Goal: Information Seeking & Learning: Compare options

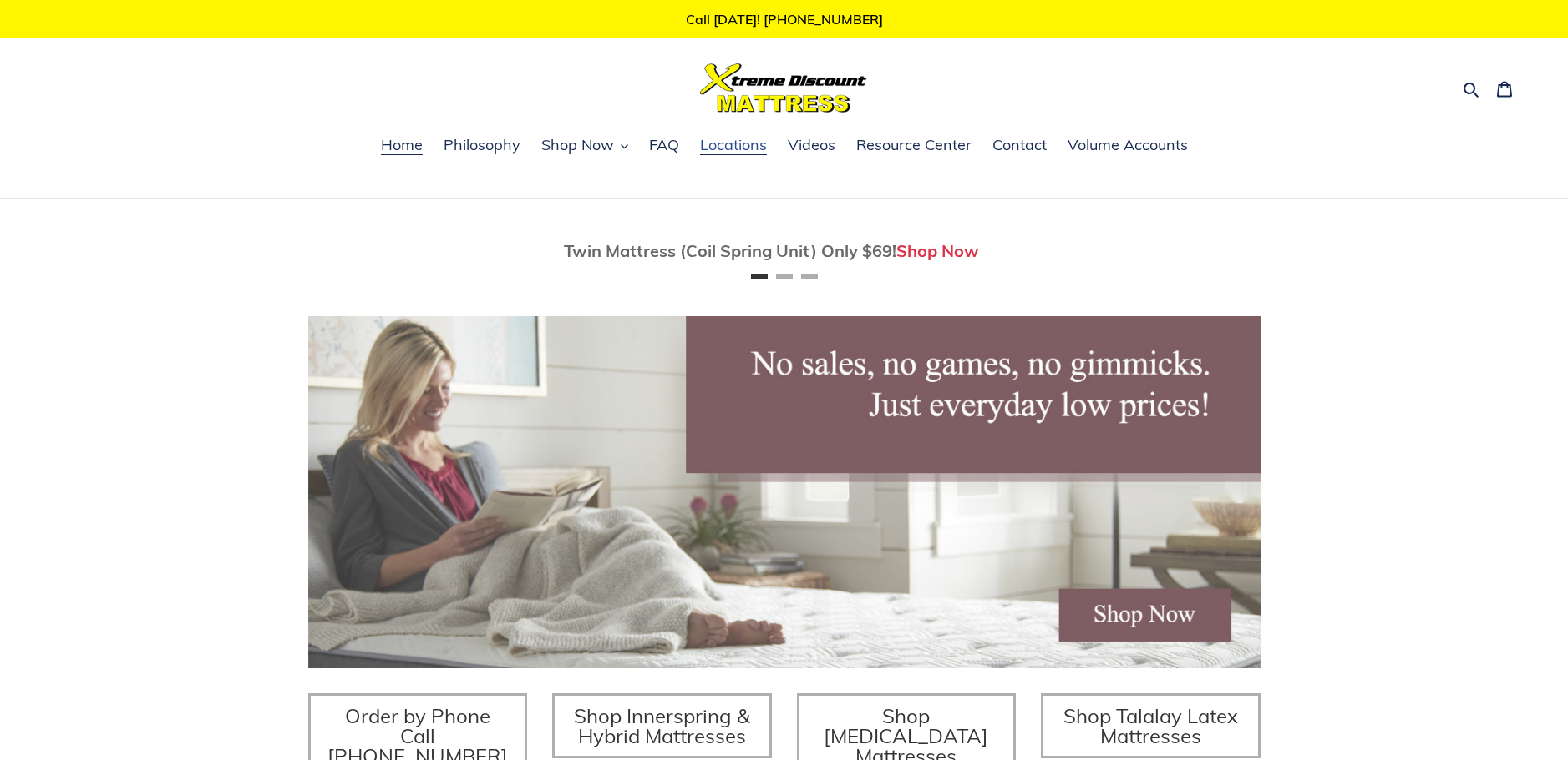
click at [727, 150] on span "Locations" at bounding box center [733, 145] width 67 height 20
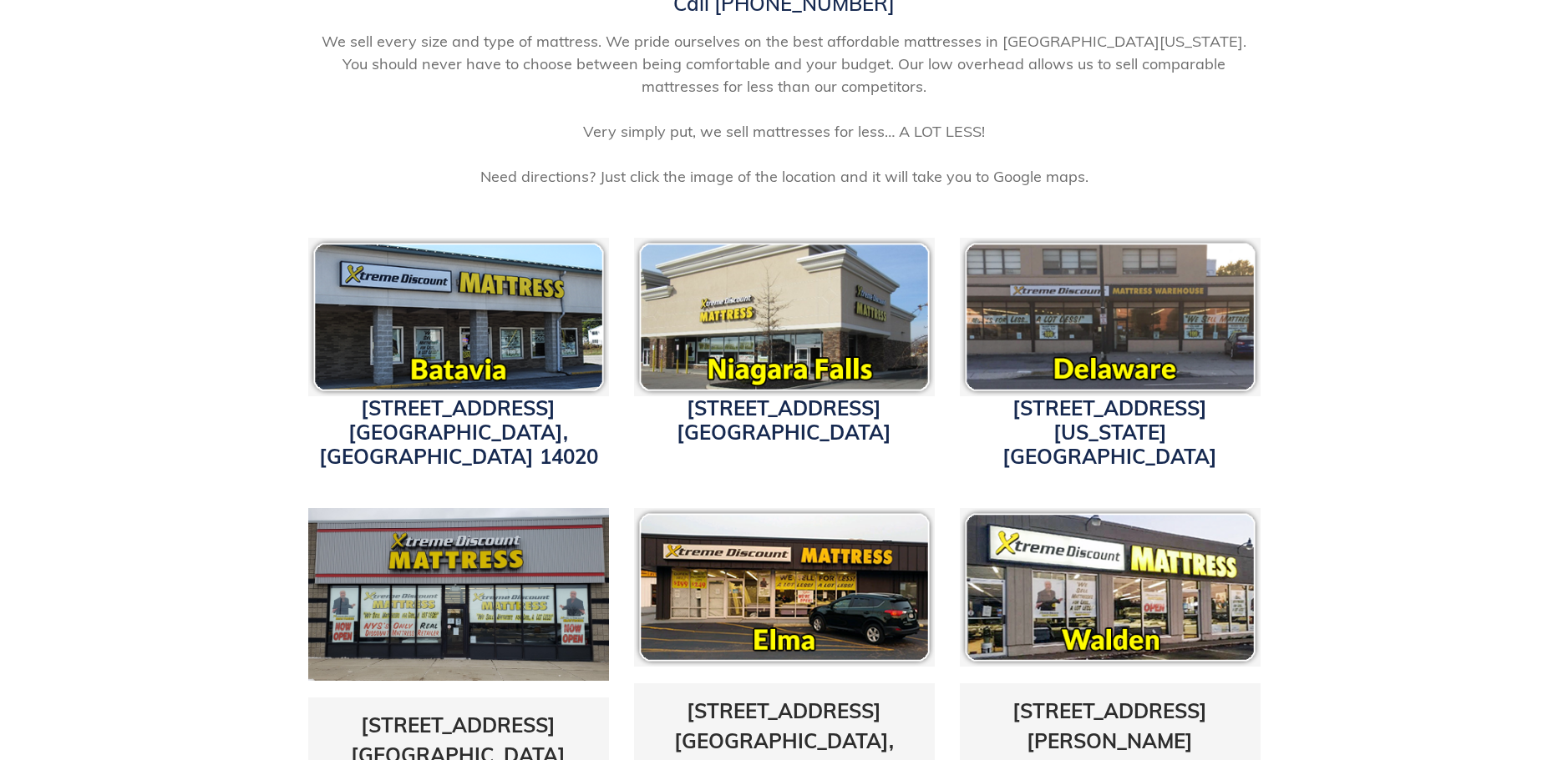
scroll to position [334, 0]
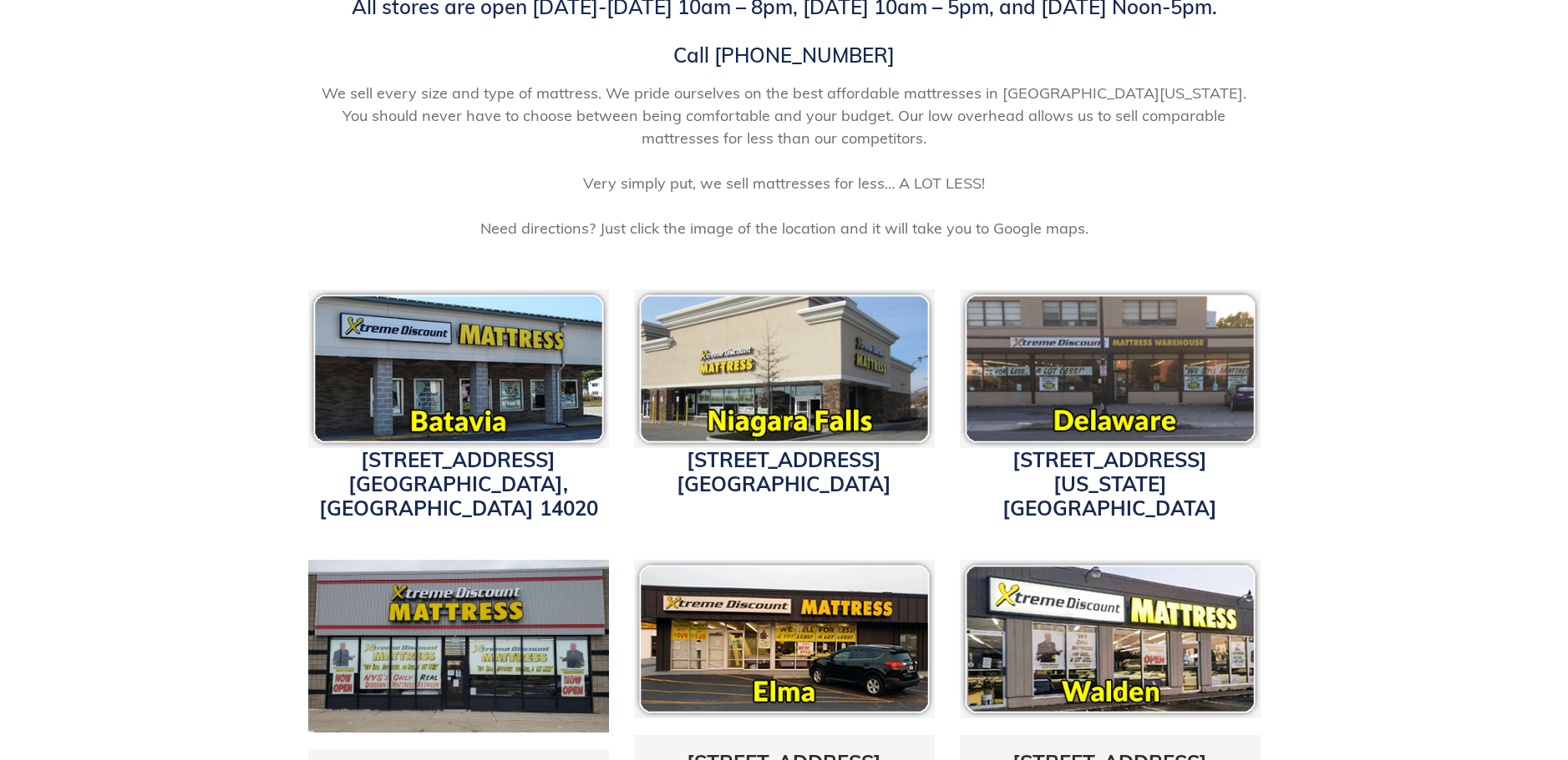
click at [772, 412] on img at bounding box center [784, 369] width 300 height 159
click at [766, 459] on link "1340 Military Road Niagara Falls, NY 14304" at bounding box center [784, 472] width 215 height 49
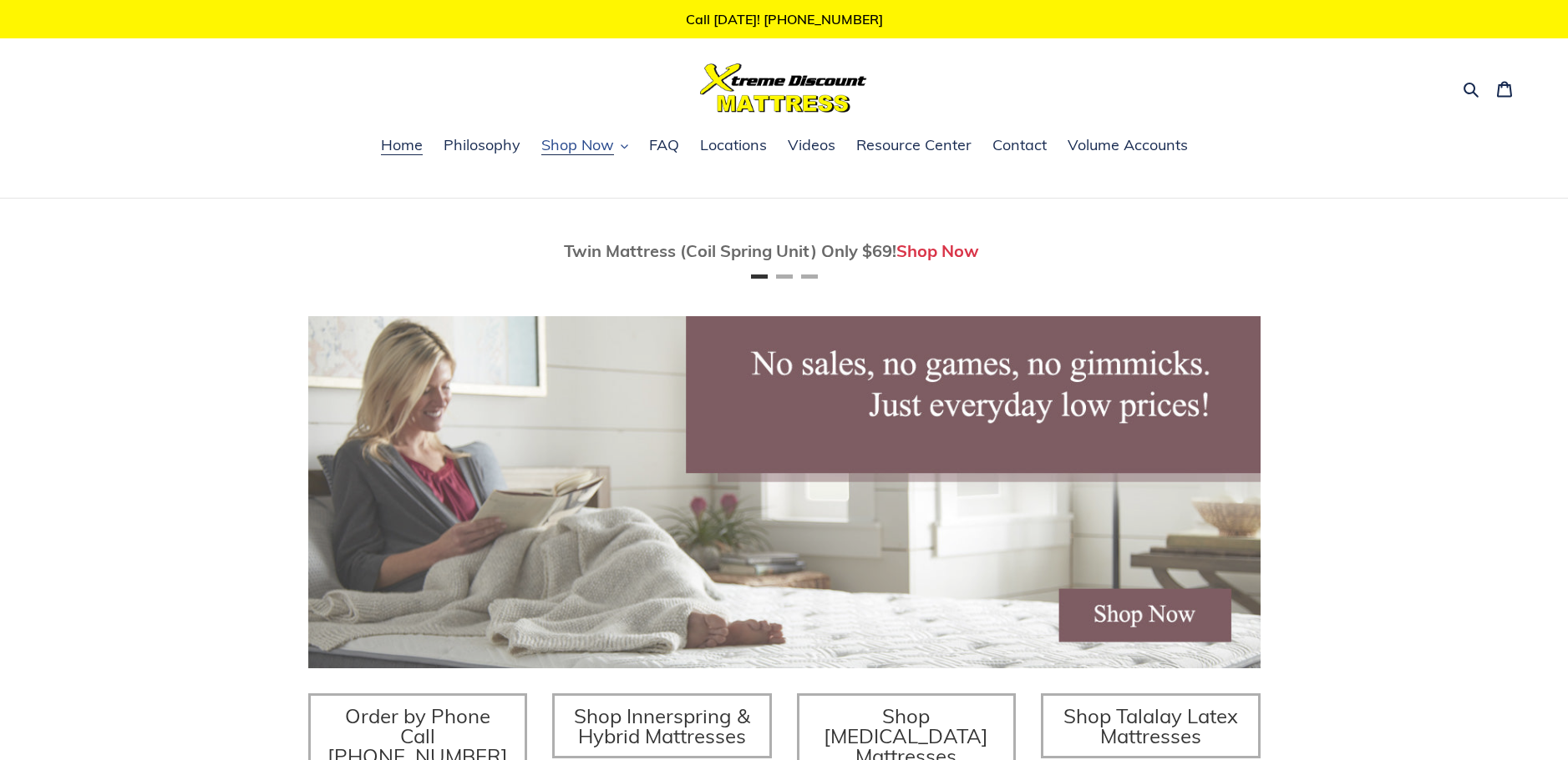
click at [577, 154] on span "Shop Now" at bounding box center [577, 145] width 72 height 20
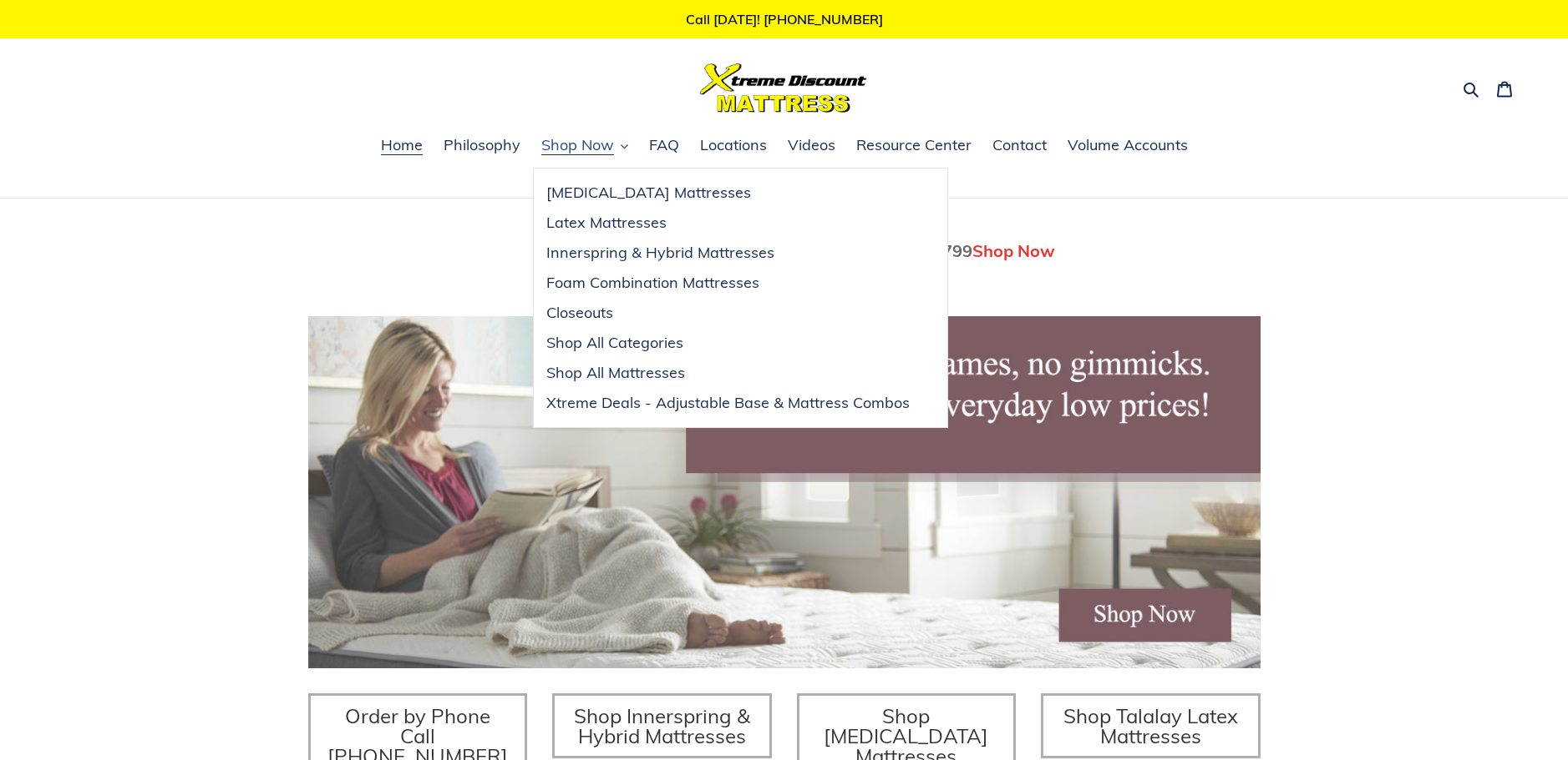
scroll to position [0, 952]
click at [652, 251] on span "Innerspring & Hybrid Mattresses" at bounding box center [660, 252] width 228 height 20
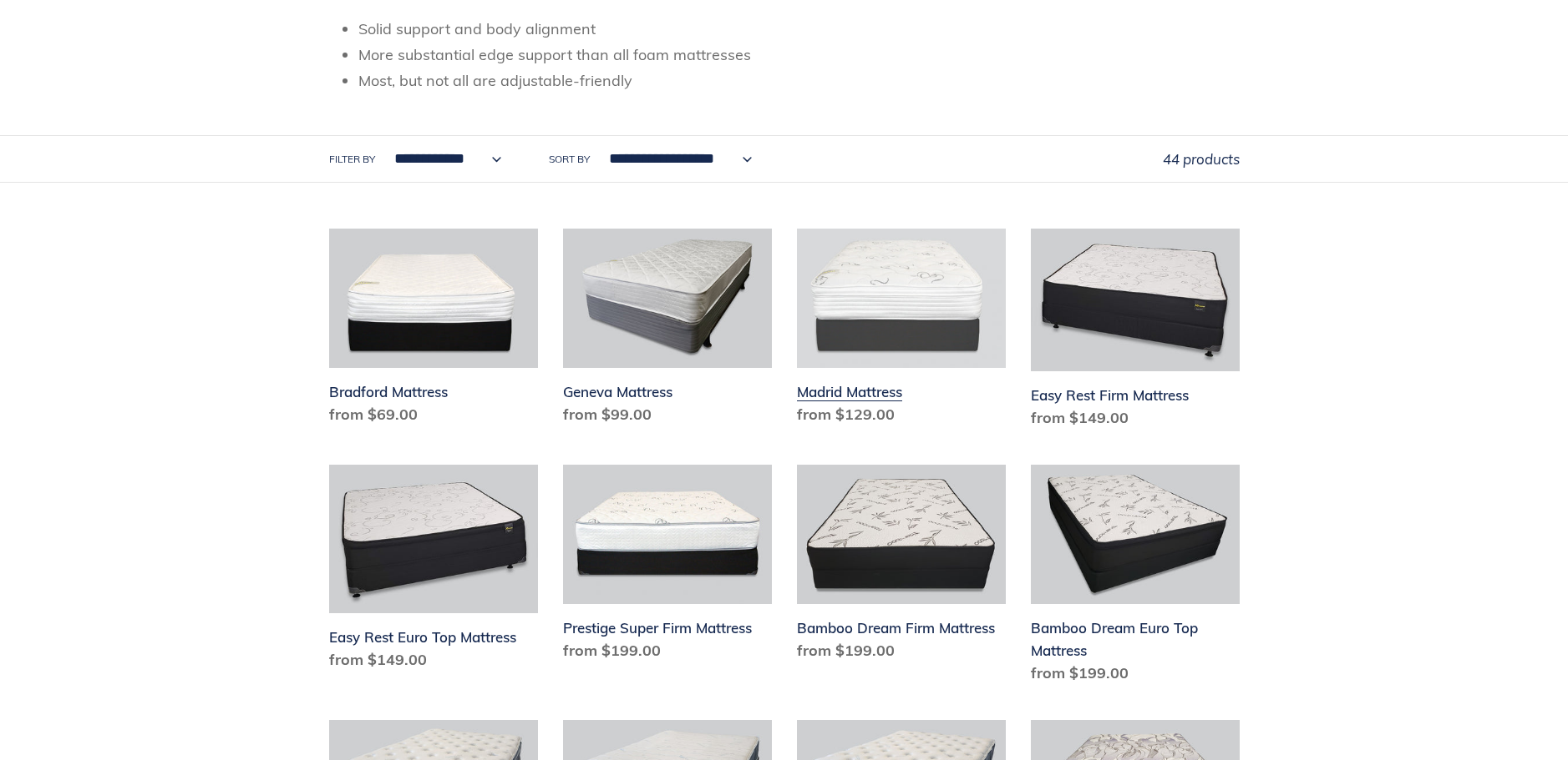
scroll to position [418, 0]
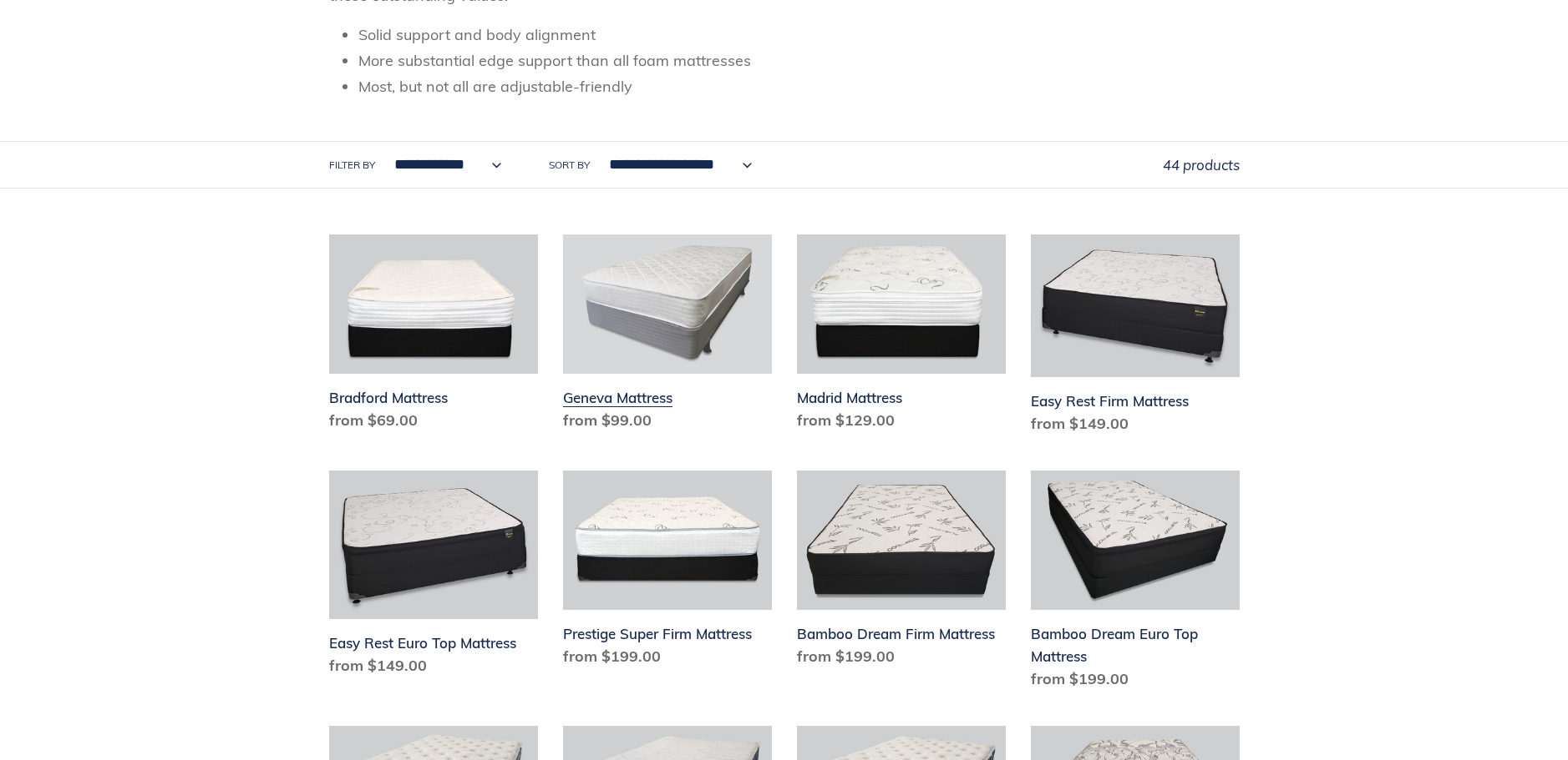
click at [638, 401] on link "Geneva Mattress" at bounding box center [667, 336] width 209 height 204
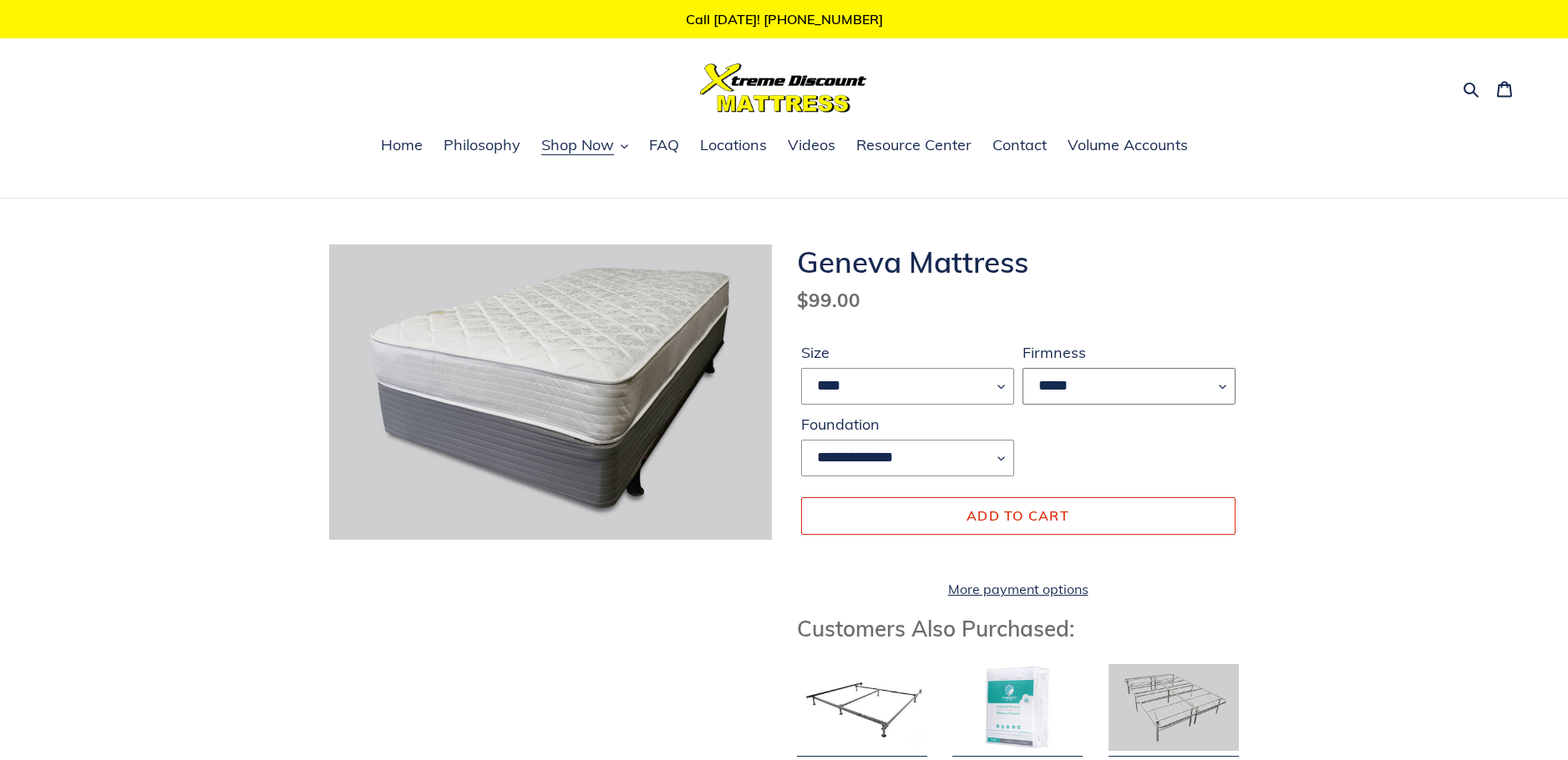
click at [1221, 385] on select "*****" at bounding box center [1128, 386] width 213 height 37
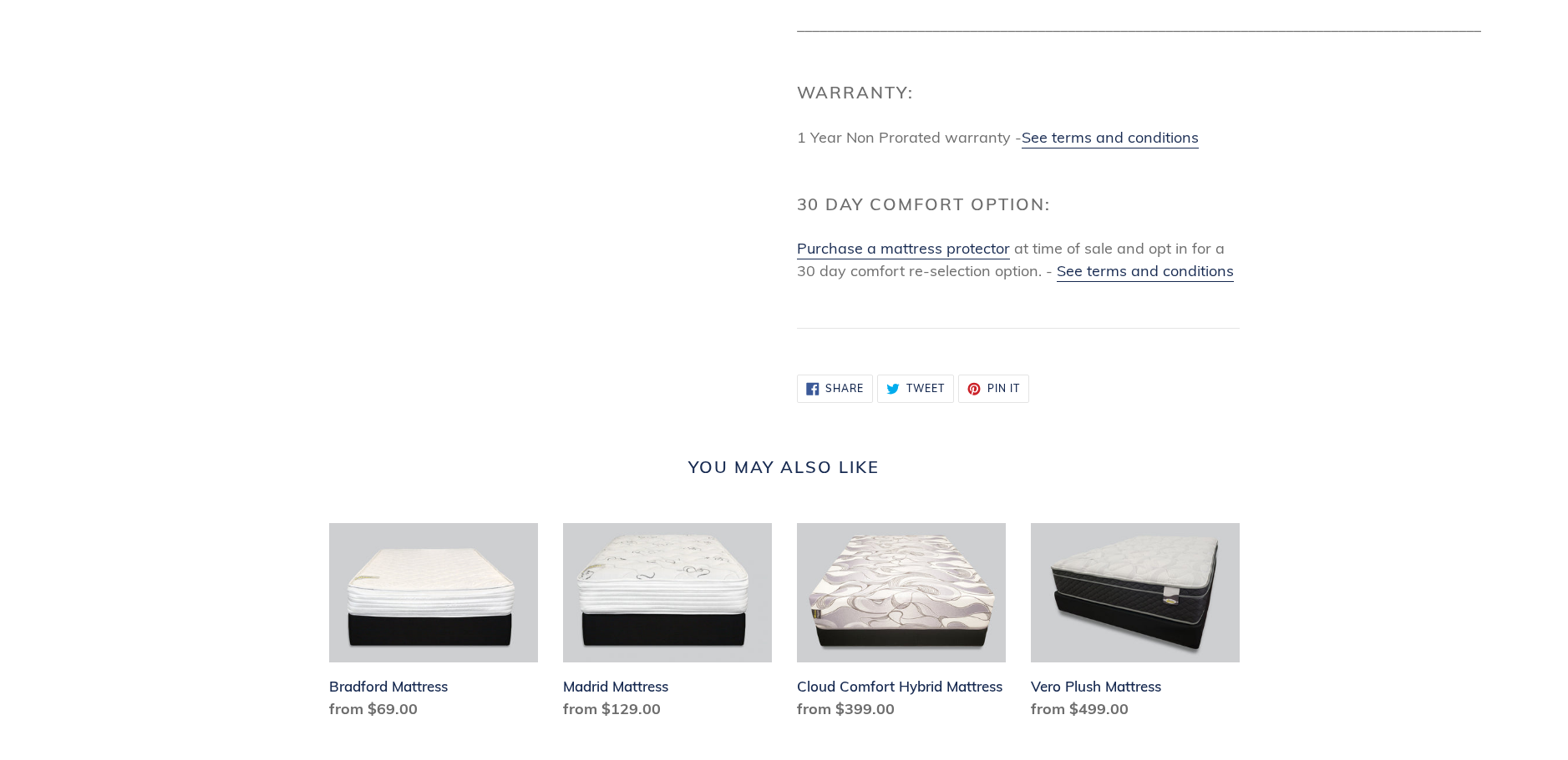
scroll to position [1920, 0]
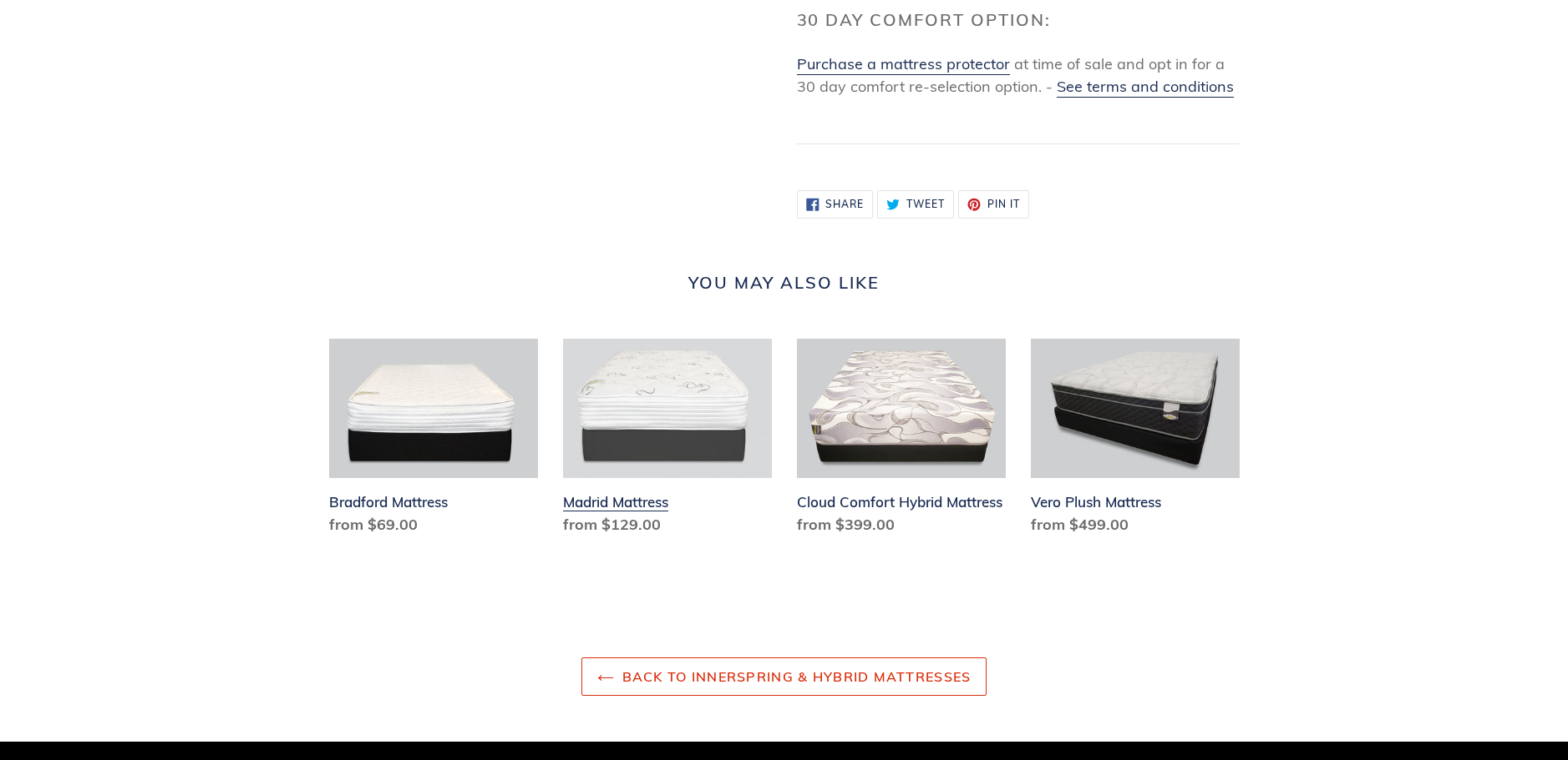
click at [636, 518] on link "Madrid Mattress" at bounding box center [667, 440] width 209 height 204
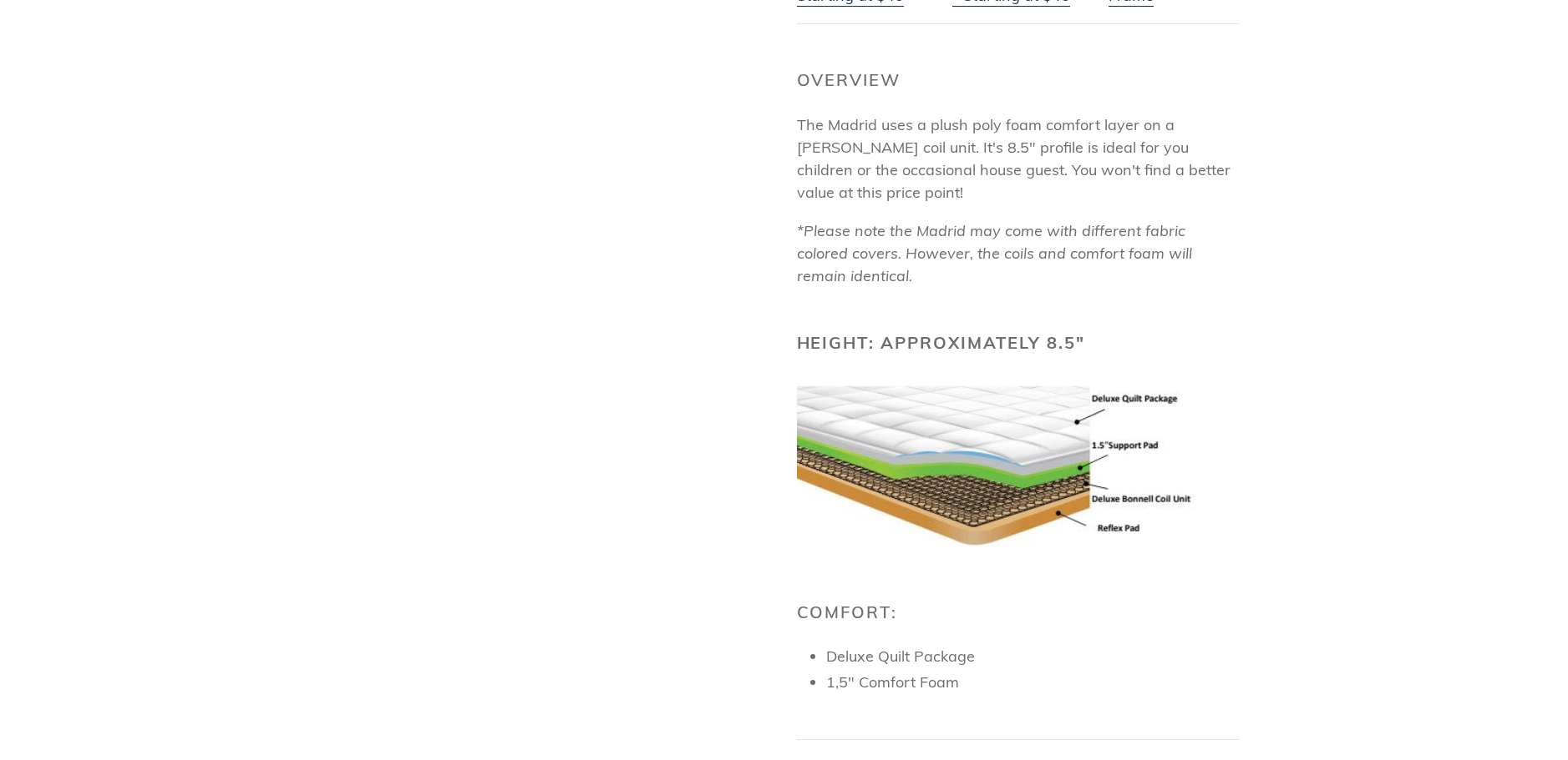
scroll to position [834, 0]
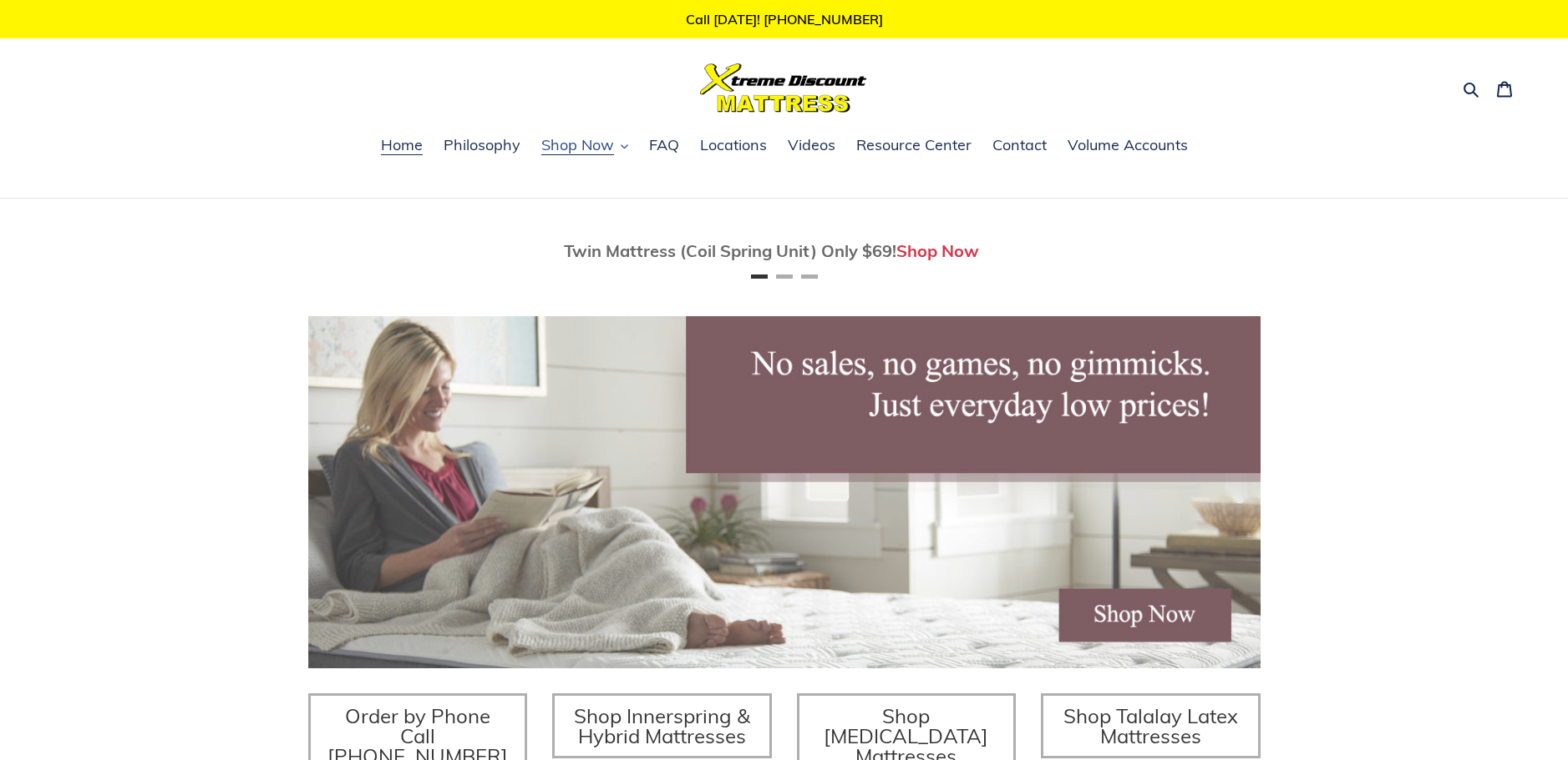
click at [579, 150] on span "Shop Now" at bounding box center [577, 145] width 72 height 20
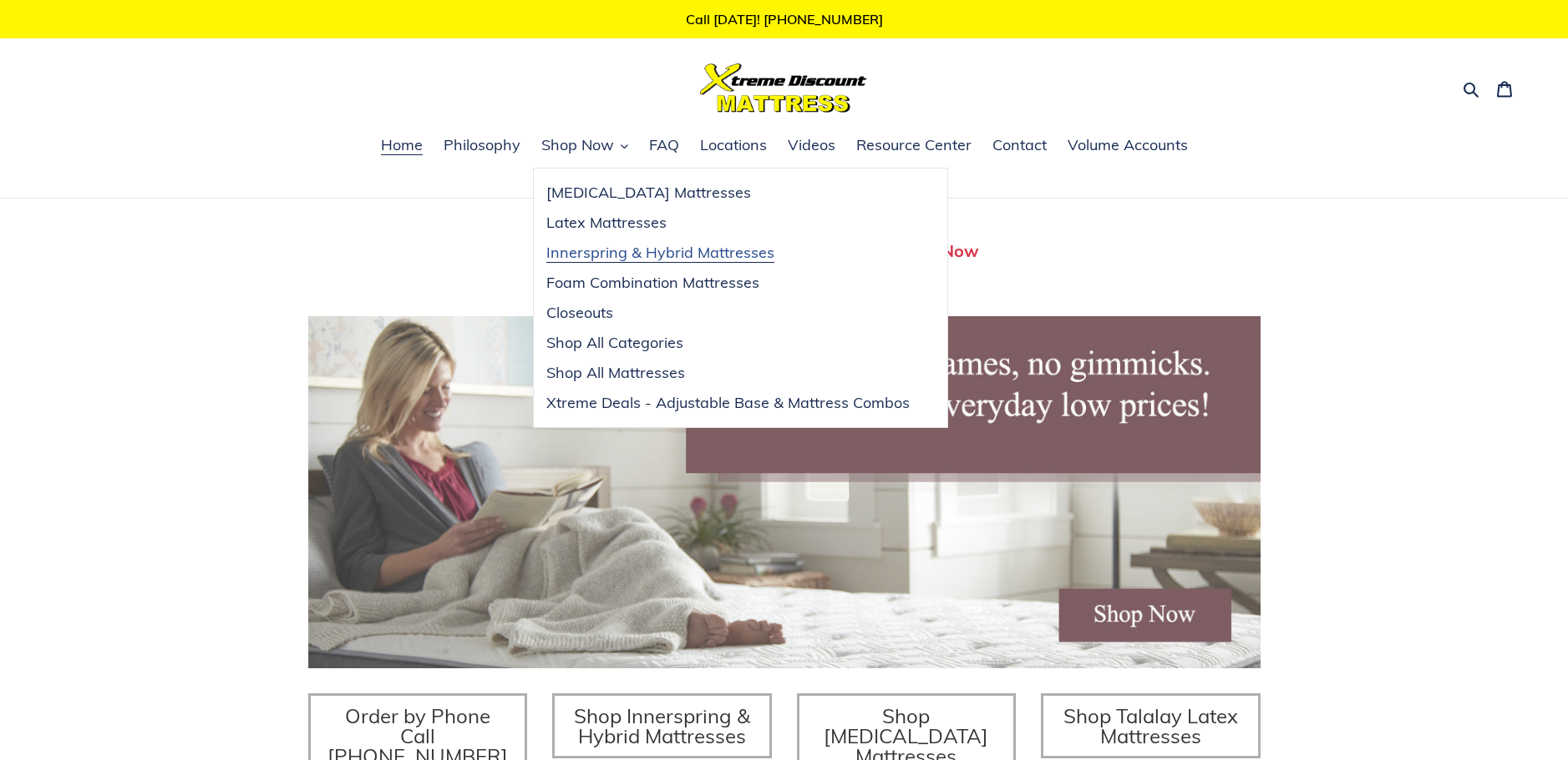
click at [641, 255] on span "Innerspring & Hybrid Mattresses" at bounding box center [660, 252] width 228 height 20
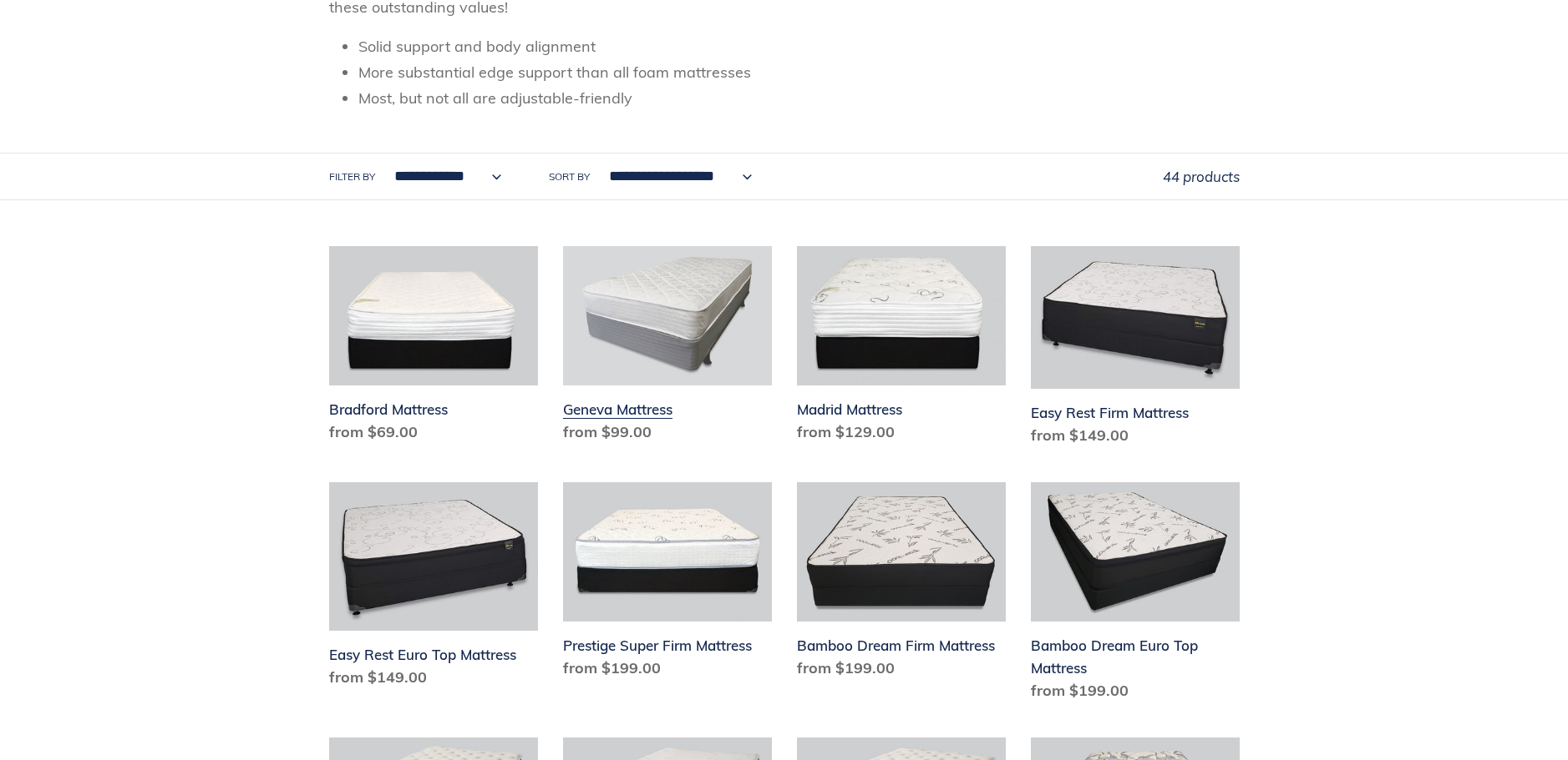
scroll to position [418, 0]
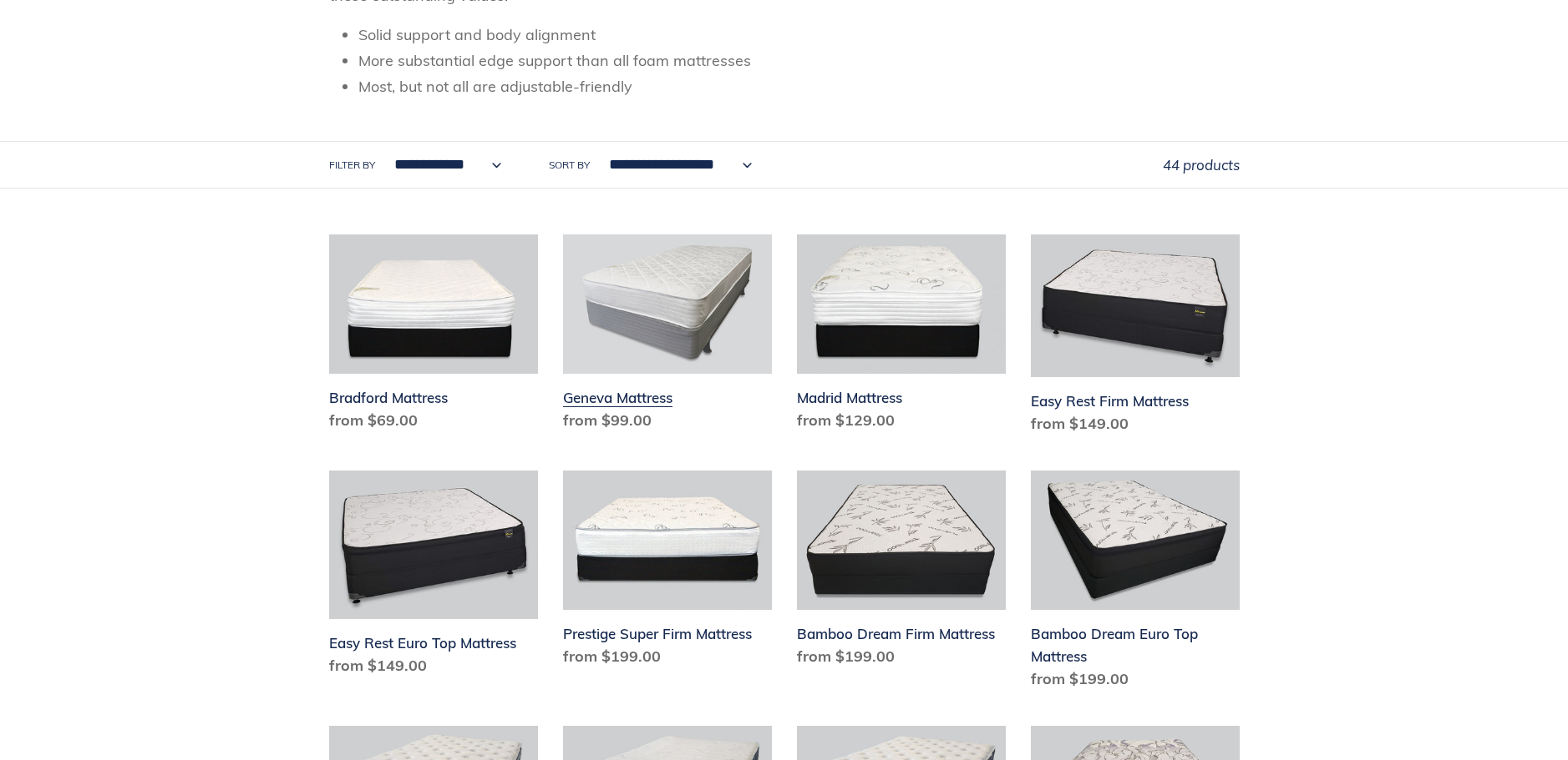
click at [633, 395] on link "Geneva Mattress" at bounding box center [667, 336] width 209 height 204
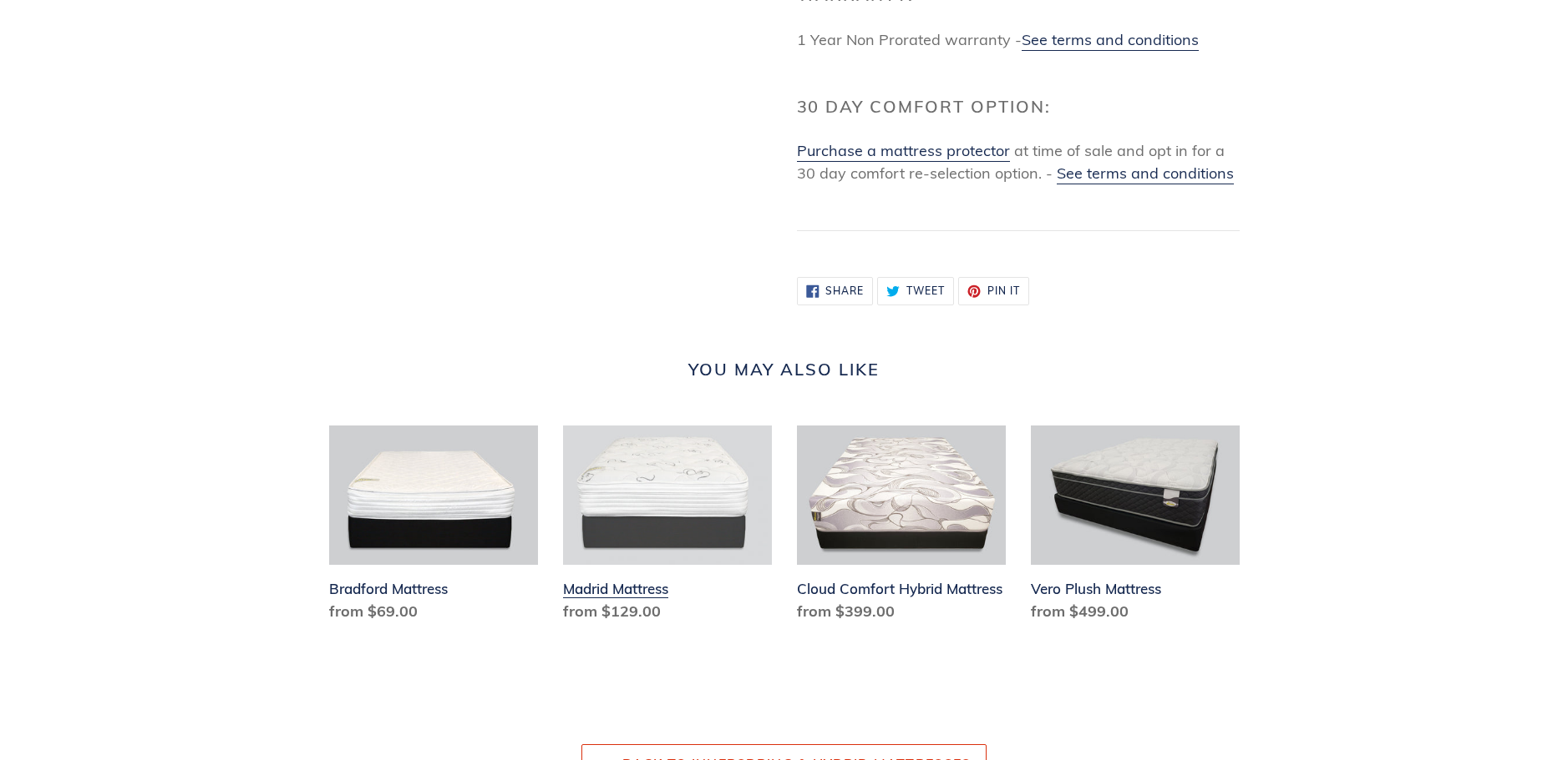
scroll to position [1836, 0]
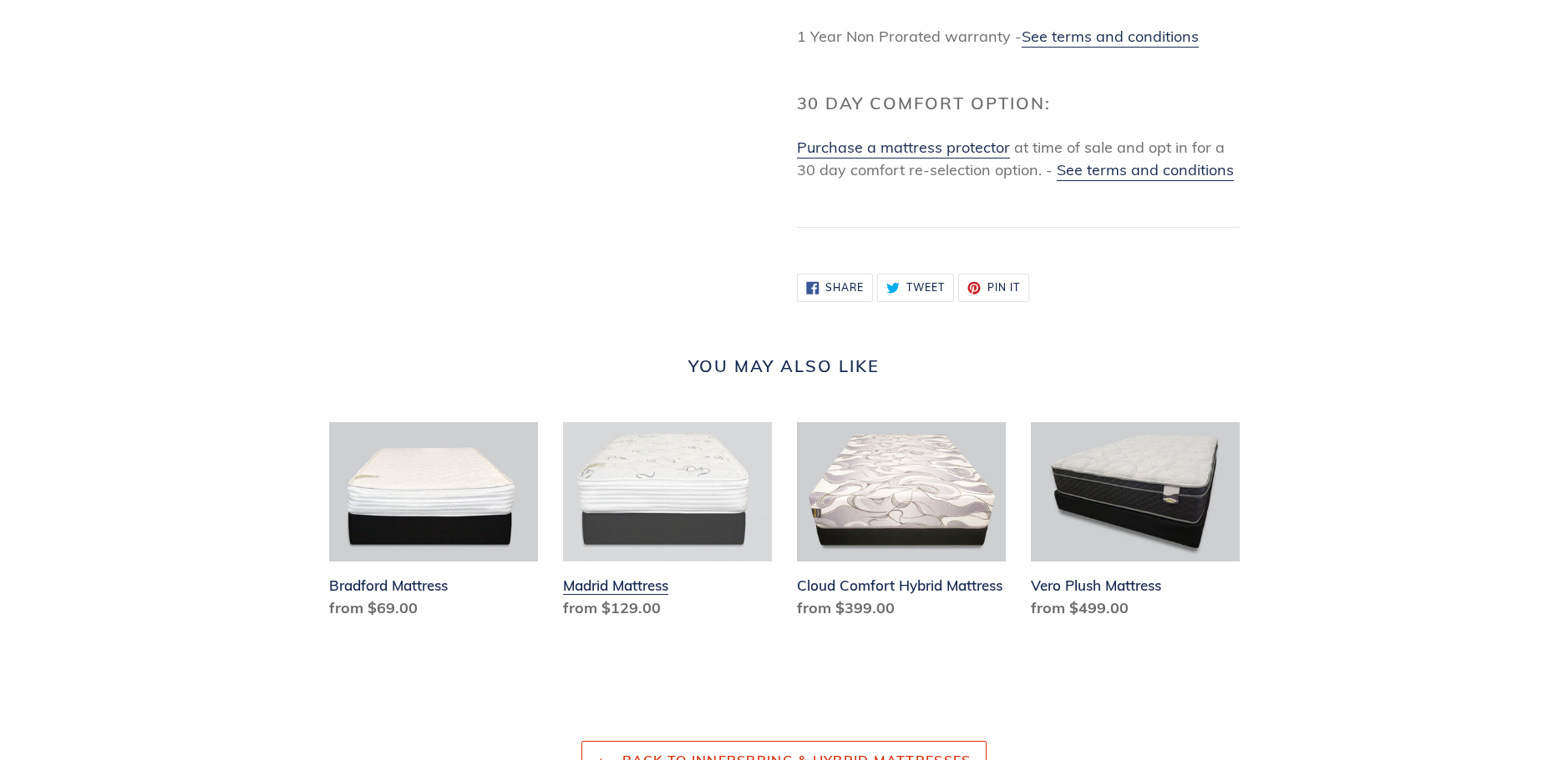
click at [611, 609] on link "Madrid Mattress" at bounding box center [667, 524] width 209 height 204
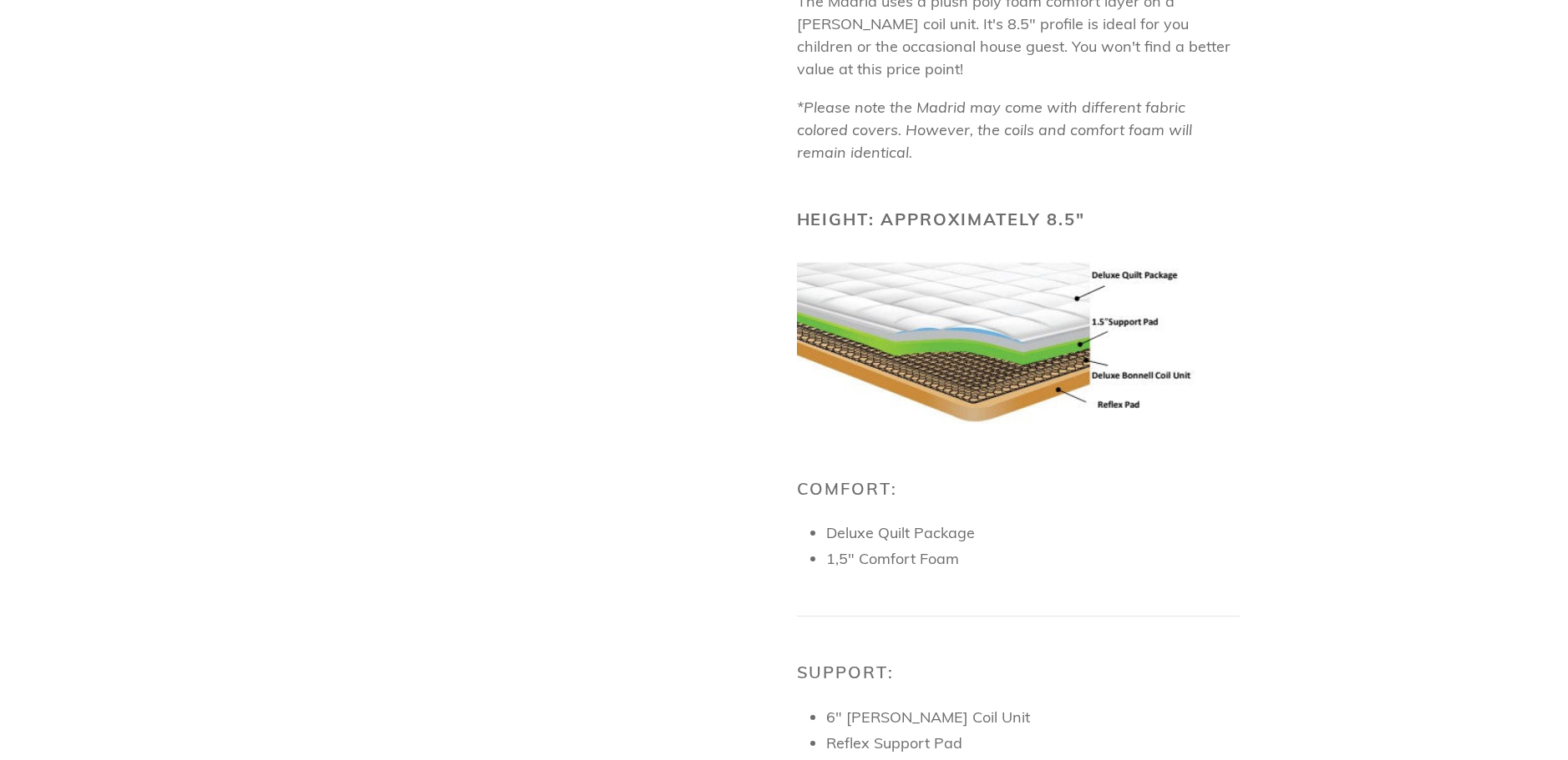
scroll to position [918, 0]
